Goal: Find specific page/section: Find specific page/section

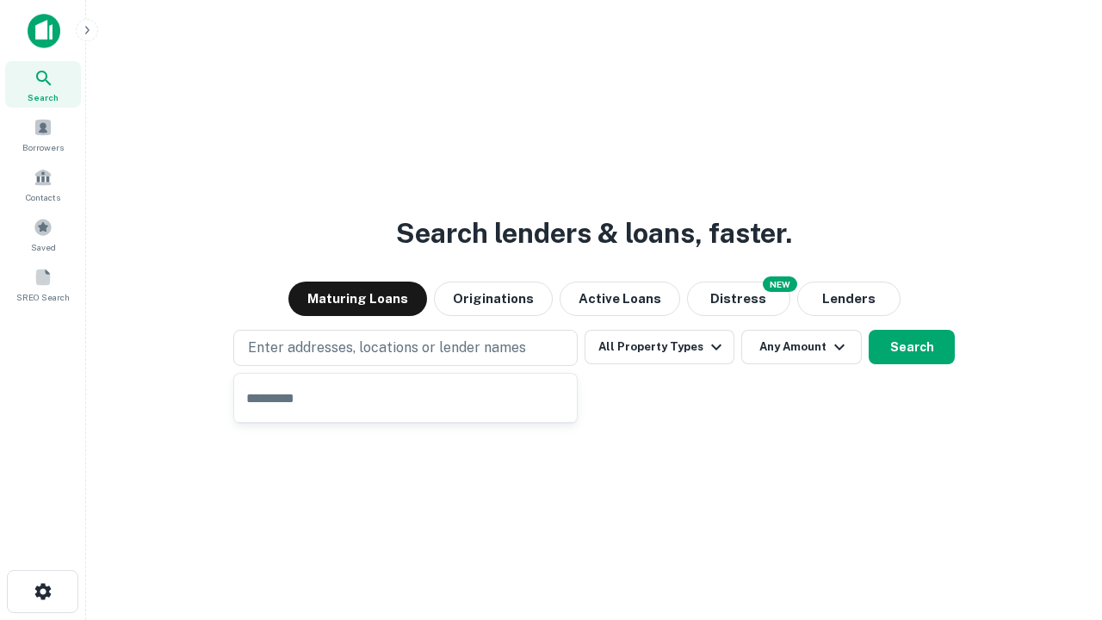
type input "**********"
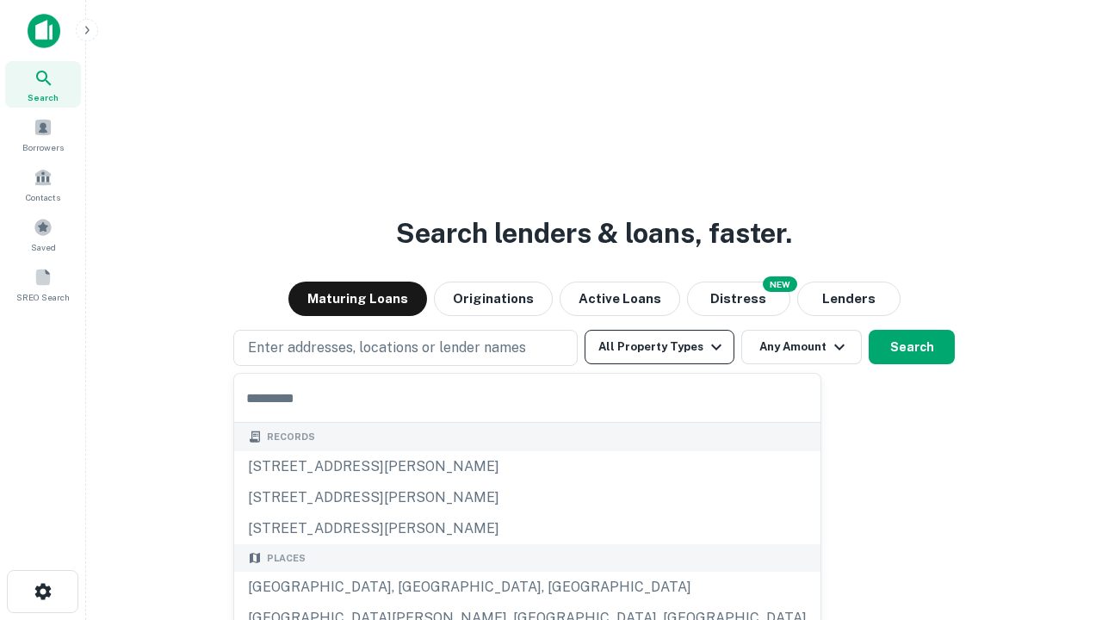
click at [660, 347] on button "All Property Types" at bounding box center [660, 347] width 150 height 34
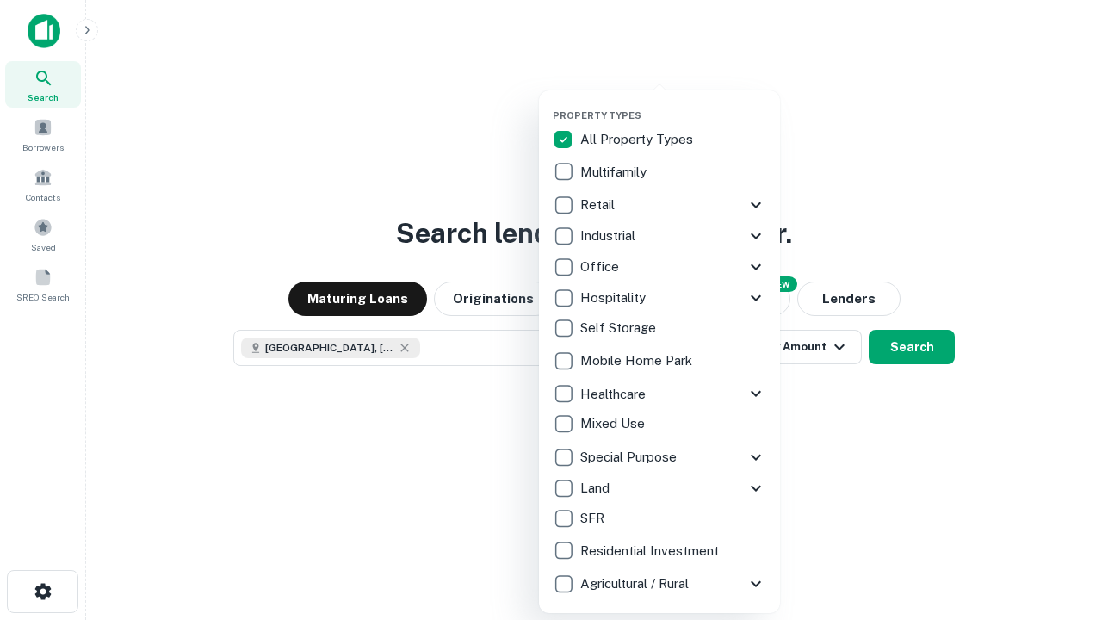
click at [673, 104] on button "button" at bounding box center [673, 104] width 241 height 1
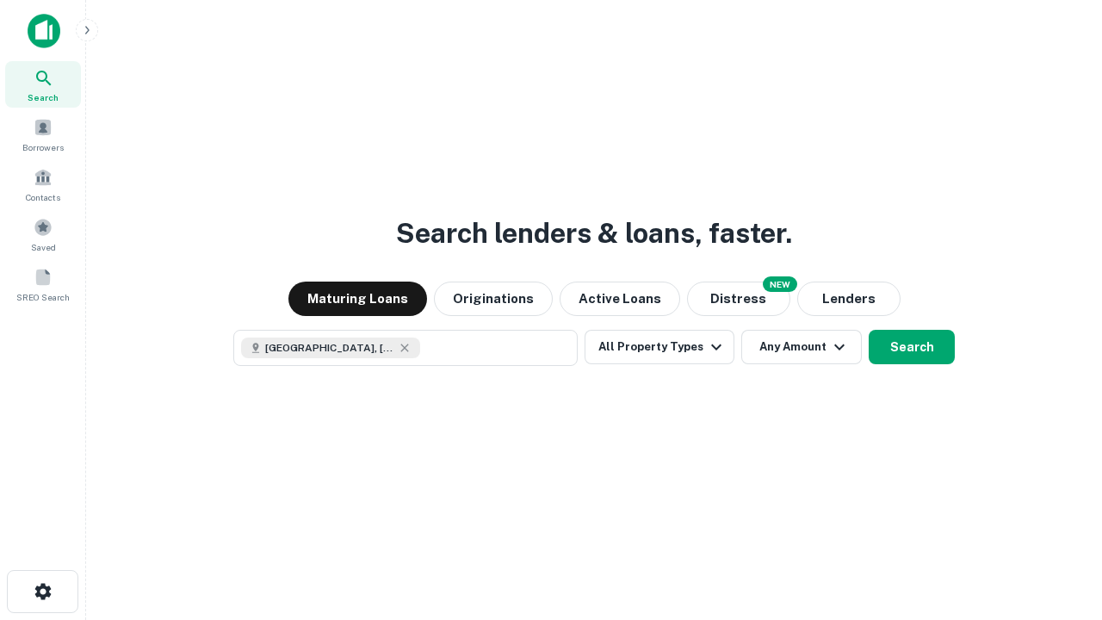
scroll to position [28, 0]
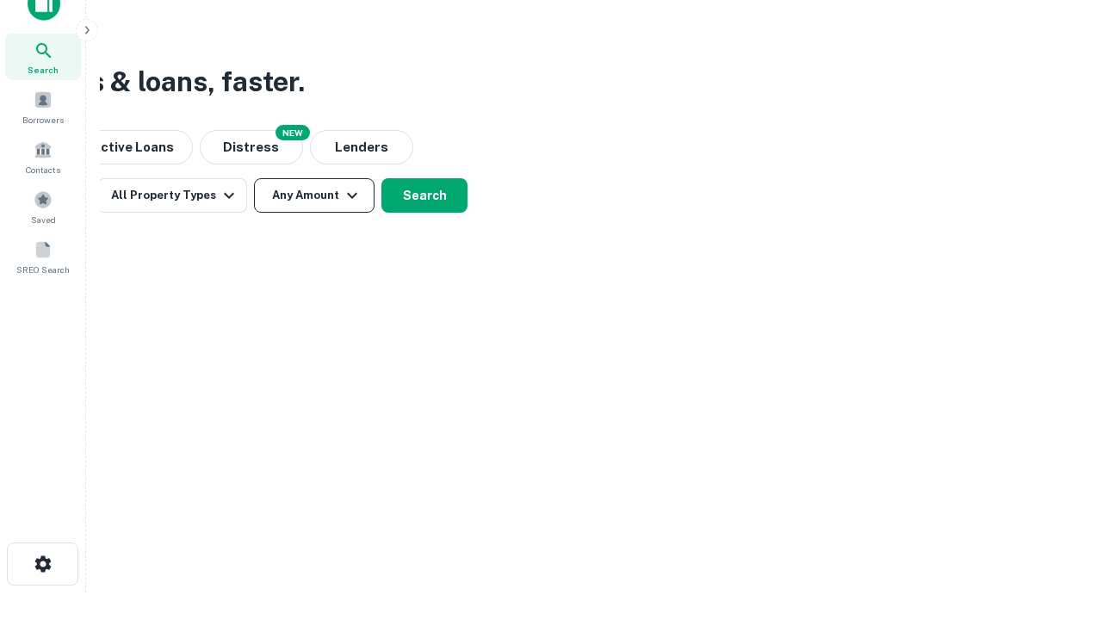
click at [314, 195] on button "Any Amount" at bounding box center [314, 195] width 121 height 34
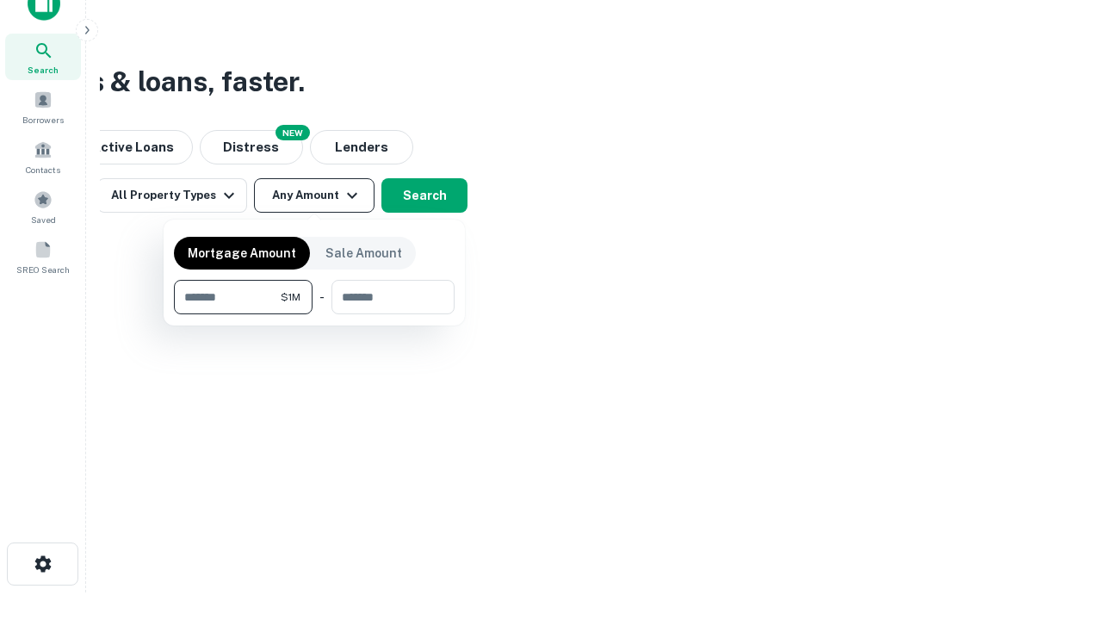
type input "*******"
click at [314, 314] on button "button" at bounding box center [314, 314] width 281 height 1
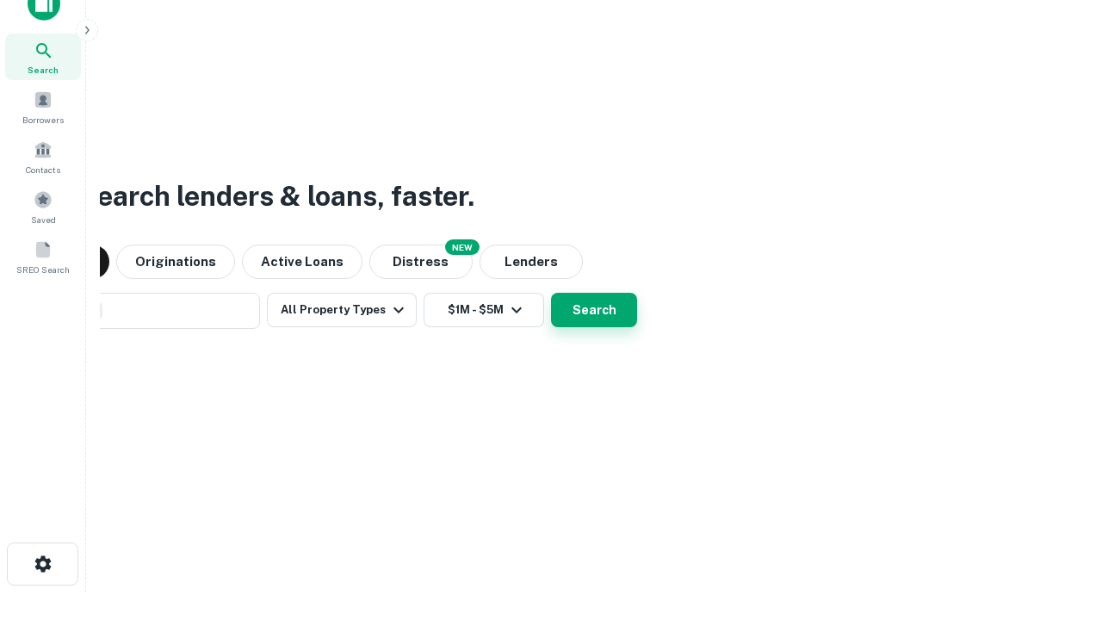
click at [551, 293] on button "Search" at bounding box center [594, 310] width 86 height 34
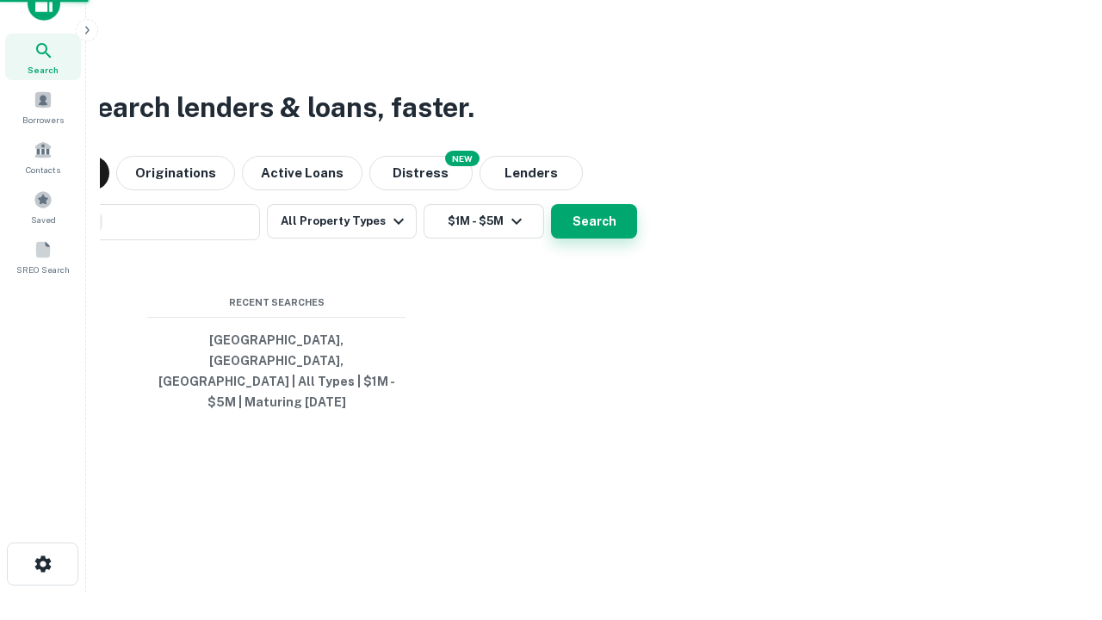
scroll to position [56, 487]
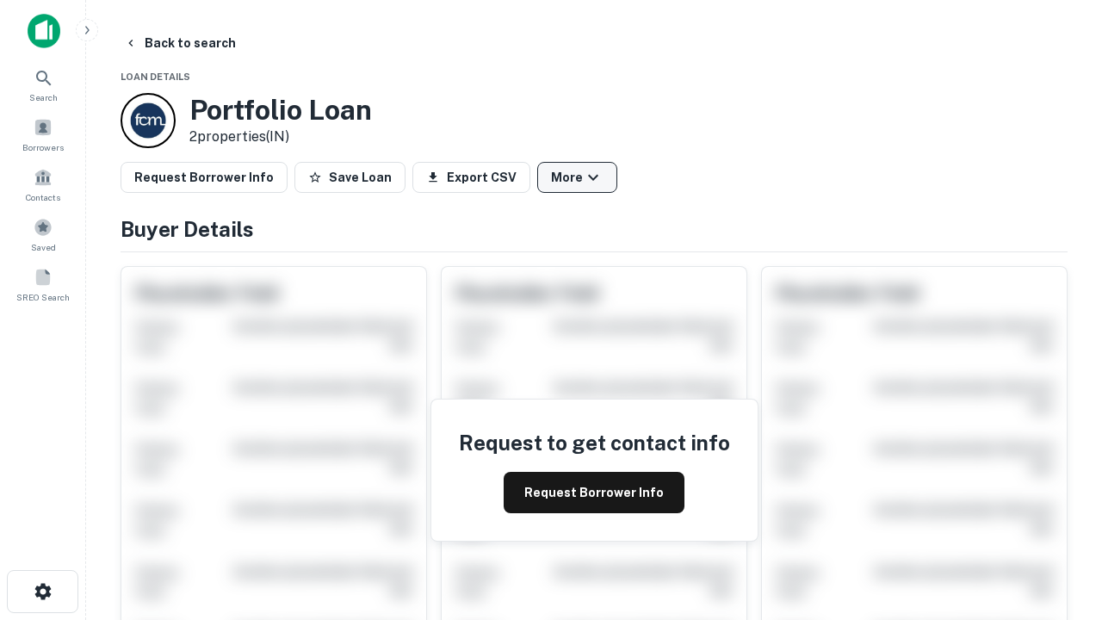
click at [577, 177] on button "More" at bounding box center [577, 177] width 80 height 31
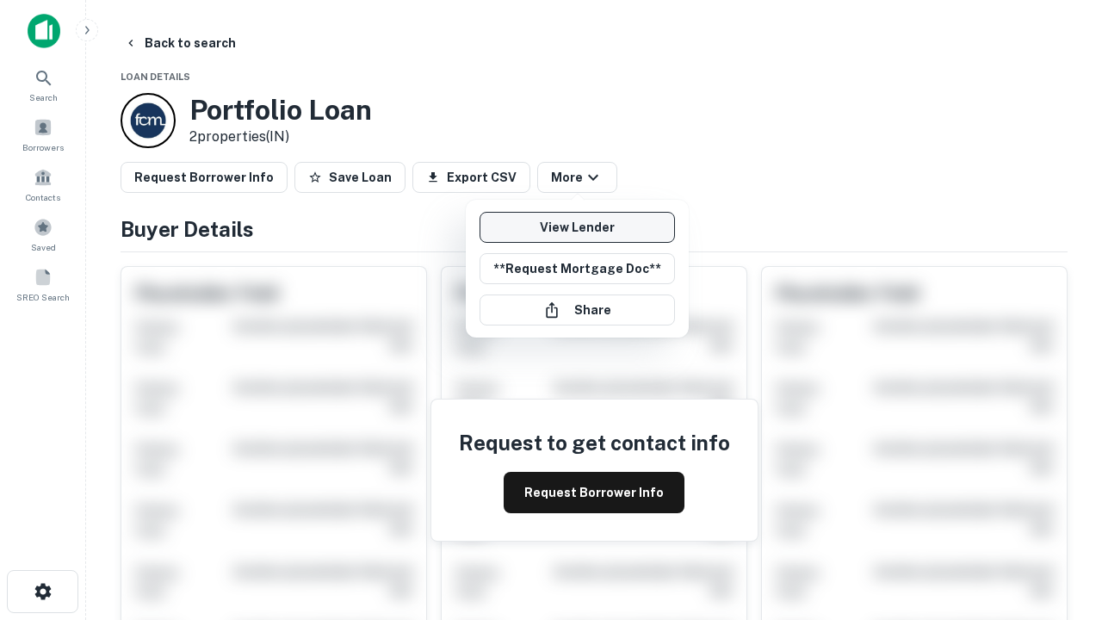
click at [577, 227] on link "View Lender" at bounding box center [577, 227] width 195 height 31
